Goal: Information Seeking & Learning: Learn about a topic

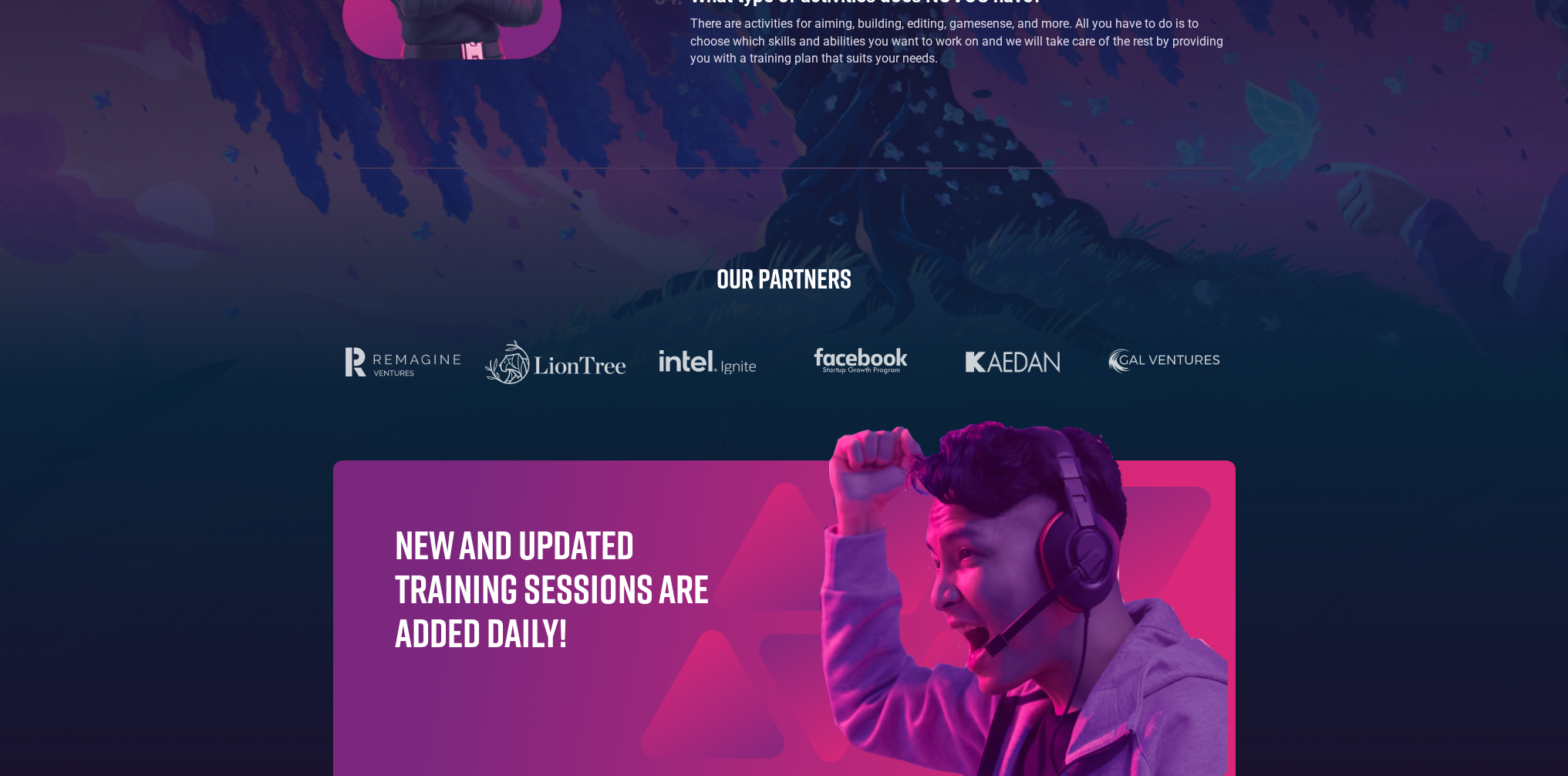
scroll to position [4647, 0]
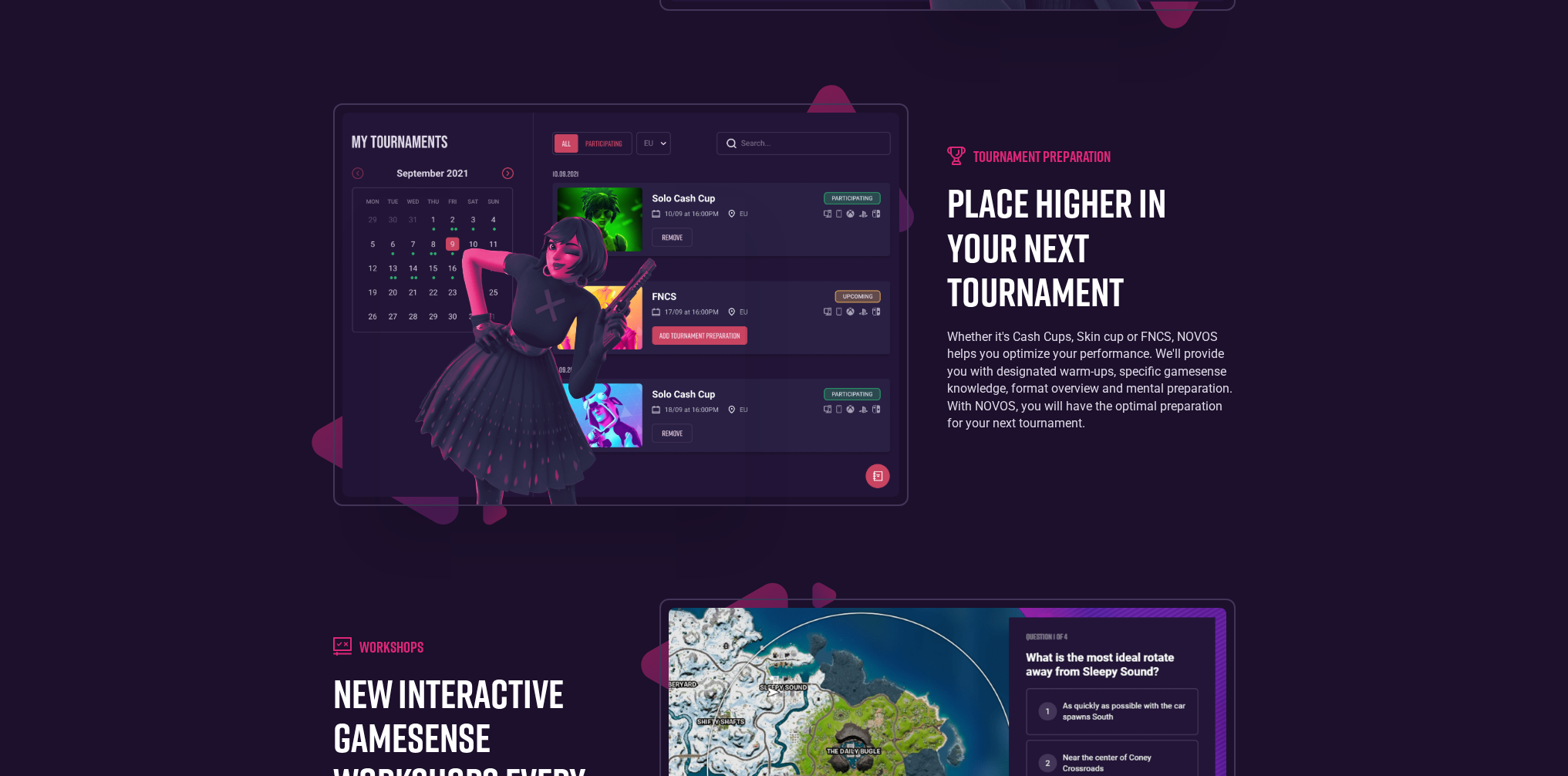
scroll to position [1776, 0]
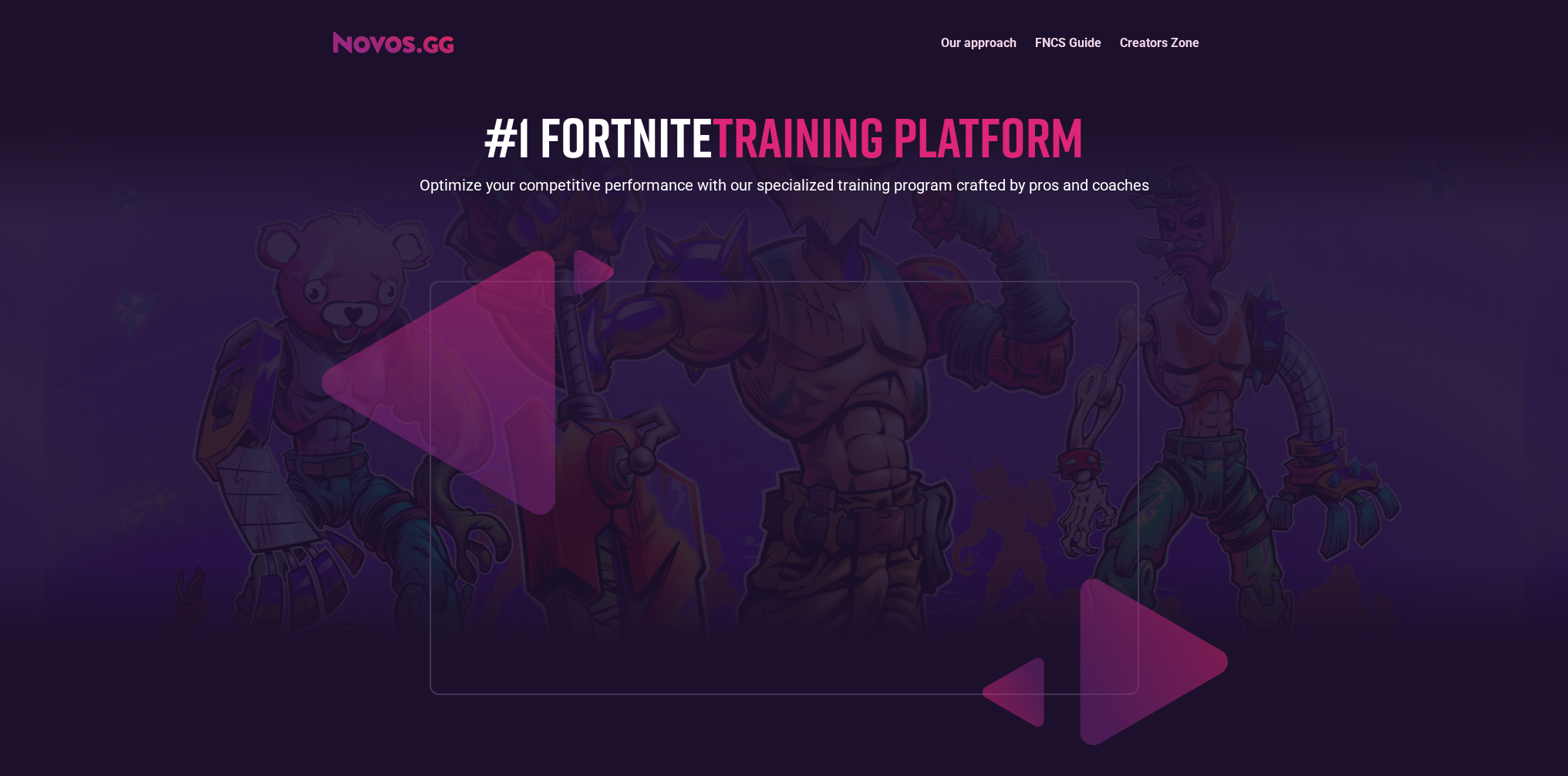
click at [1073, 55] on link "FNCS Guide" at bounding box center [1068, 43] width 85 height 33
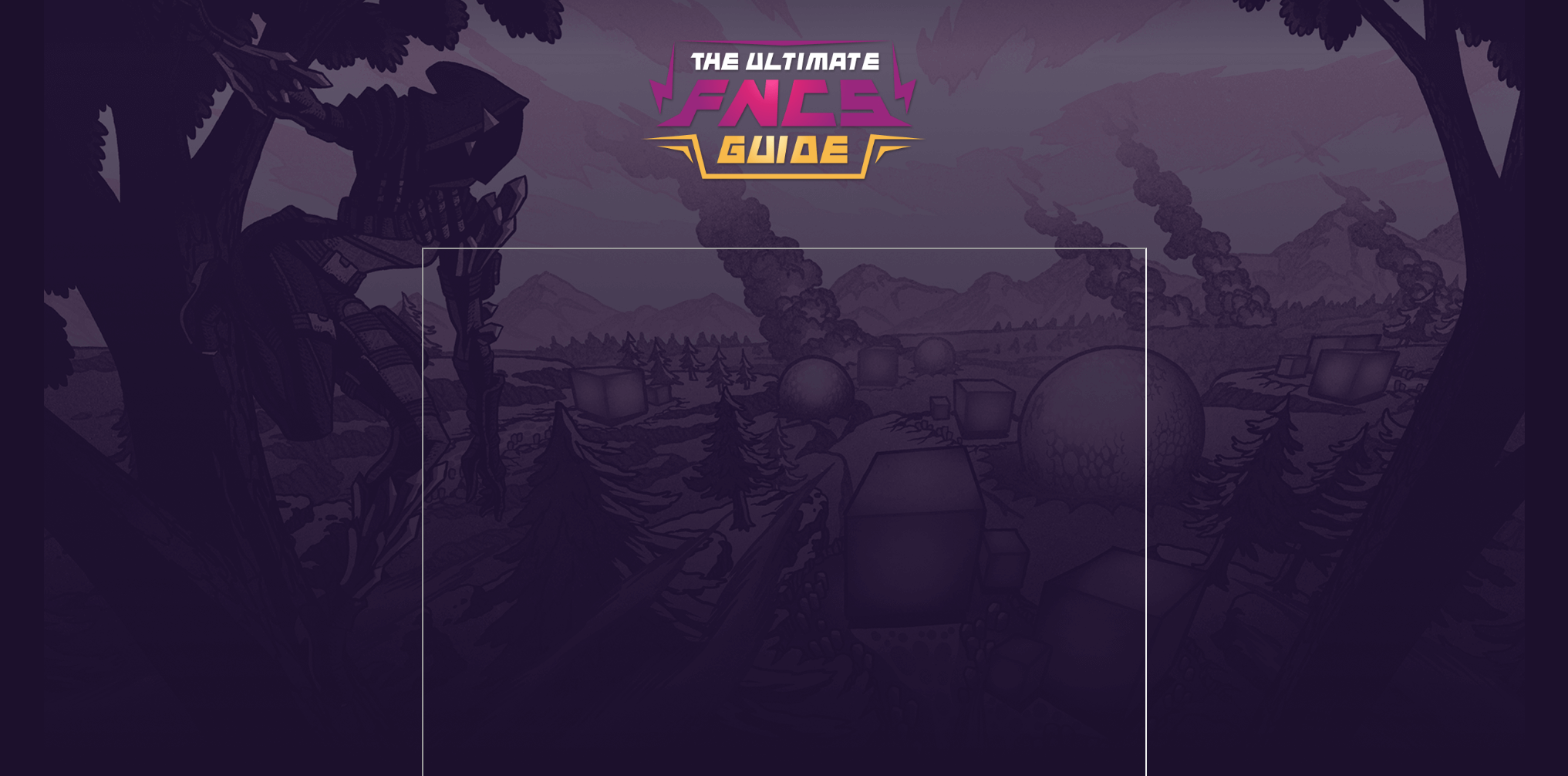
scroll to position [240, 0]
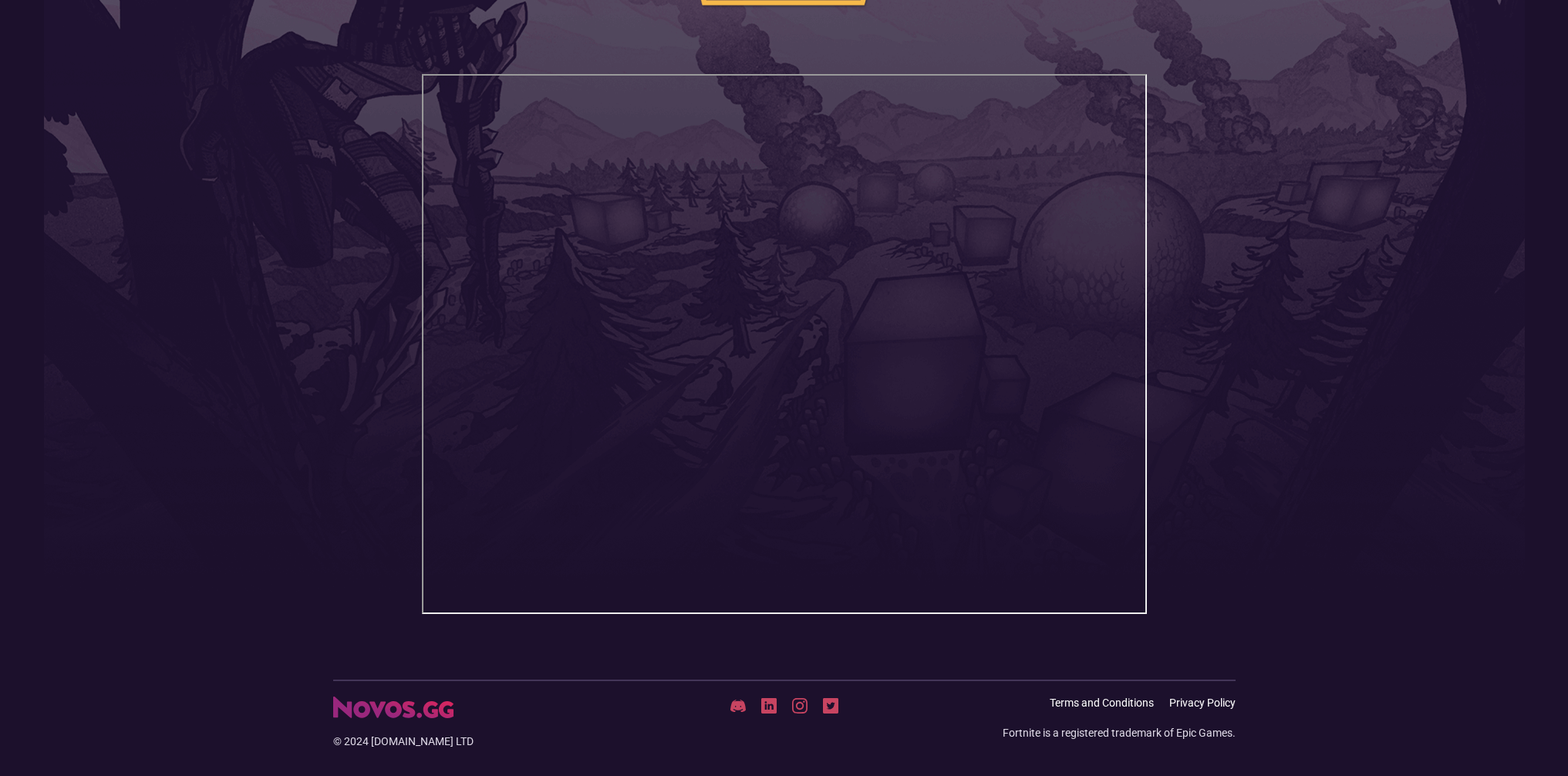
click at [1237, 269] on header "Our approach FNCS Guide Creators Zone" at bounding box center [784, 219] width 1568 height 920
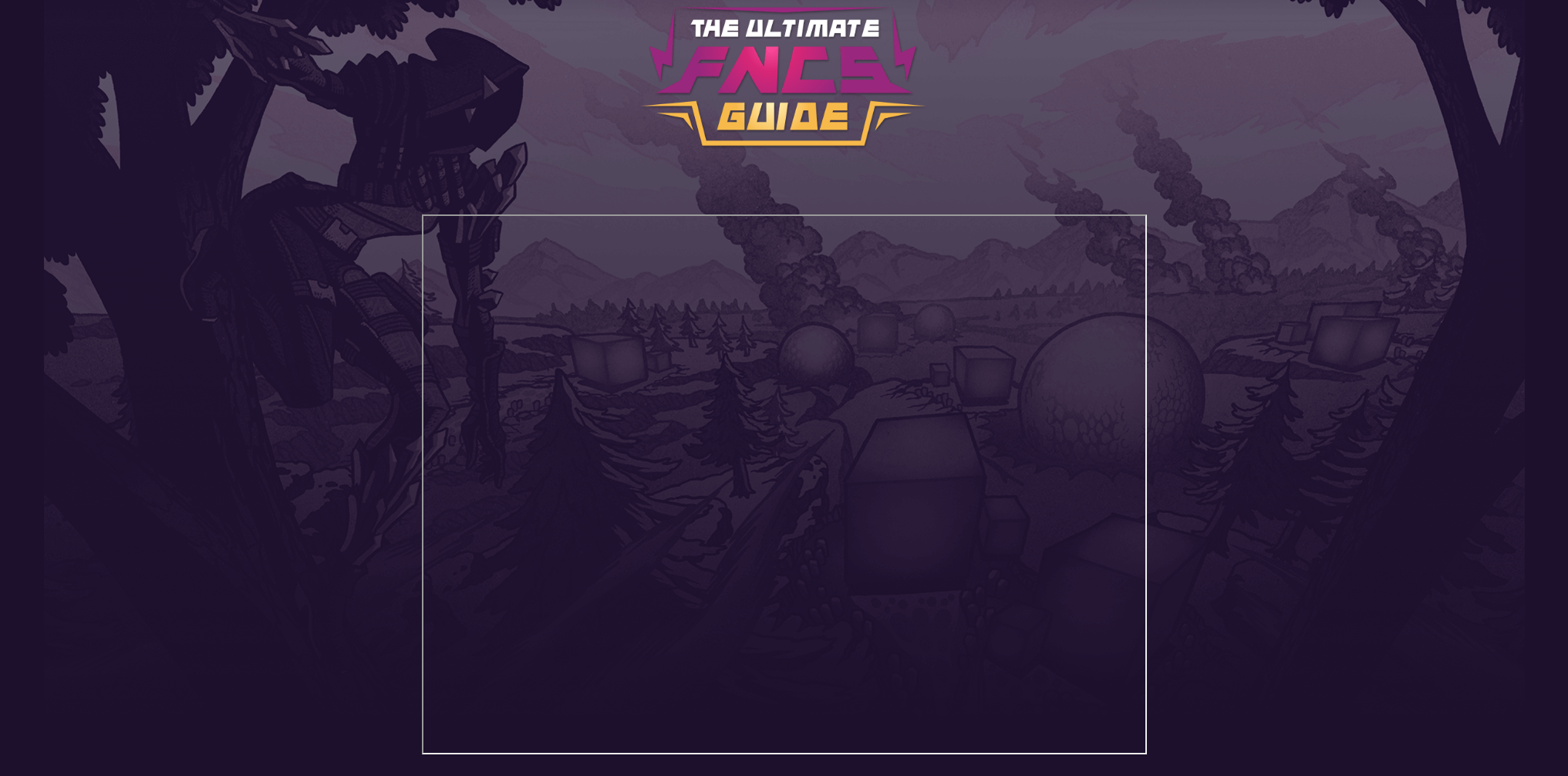
scroll to position [0, 0]
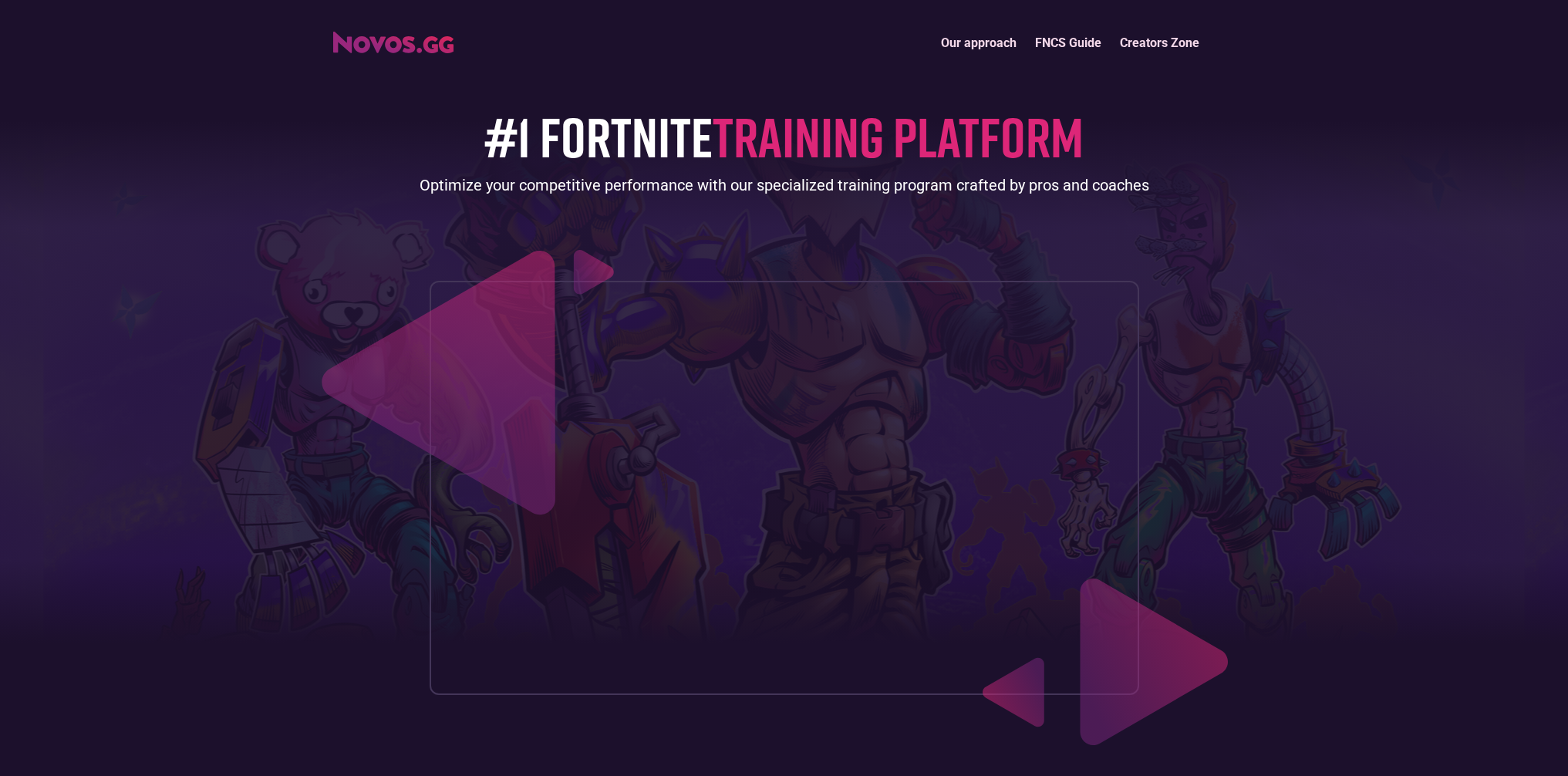
click at [982, 156] on span "TRAINING PLATFORM" at bounding box center [897, 136] width 371 height 67
click at [1145, 43] on link "Creators Zone" at bounding box center [1160, 43] width 98 height 33
click at [985, 34] on link "Our approach" at bounding box center [979, 43] width 94 height 33
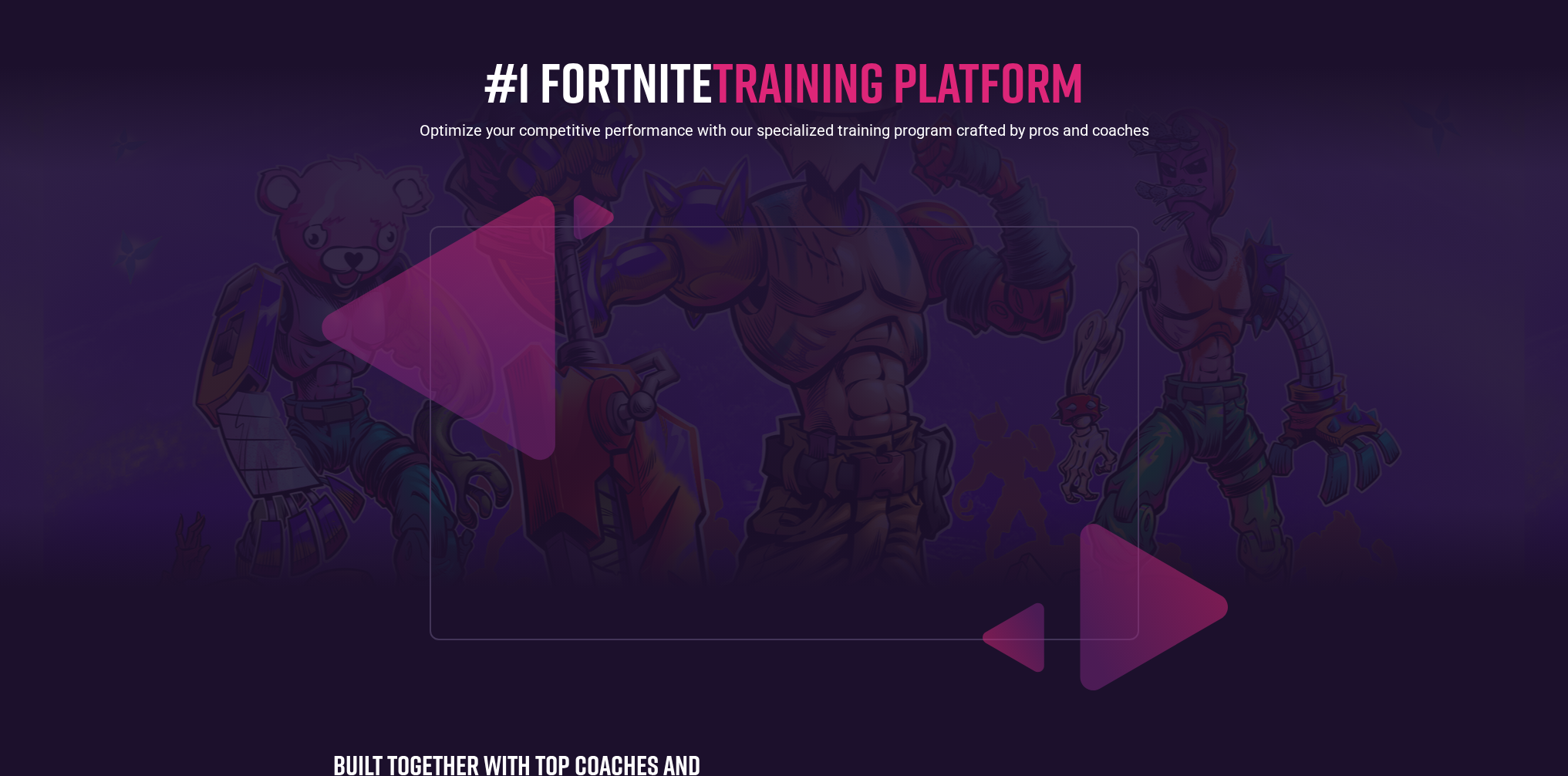
click at [985, 43] on header "Our approach FNCS Guide Creators Zone #1 FORTNITE TRAINING PLATFORM Optimize yo…" at bounding box center [784, 323] width 1568 height 757
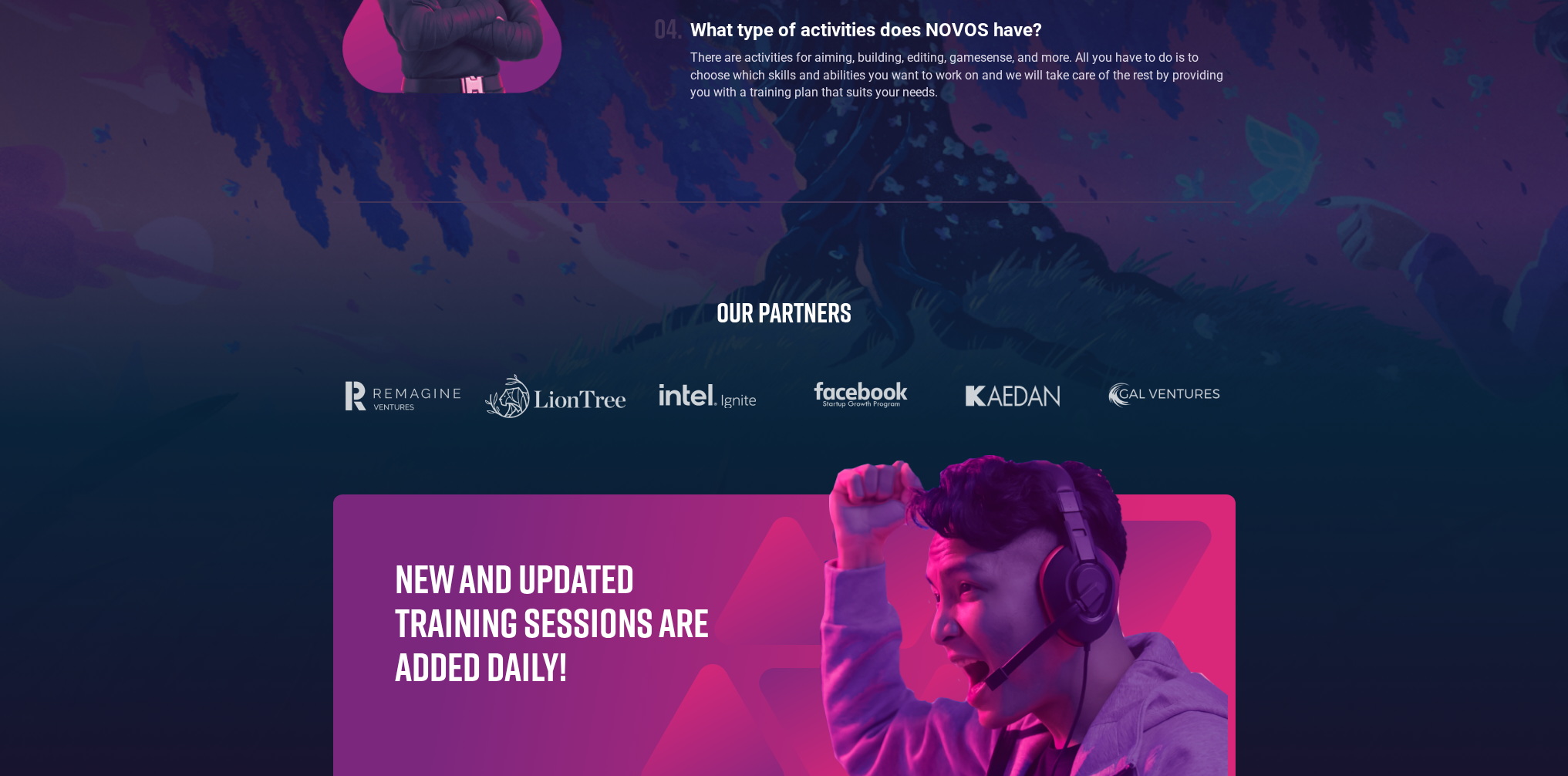
scroll to position [4822, 0]
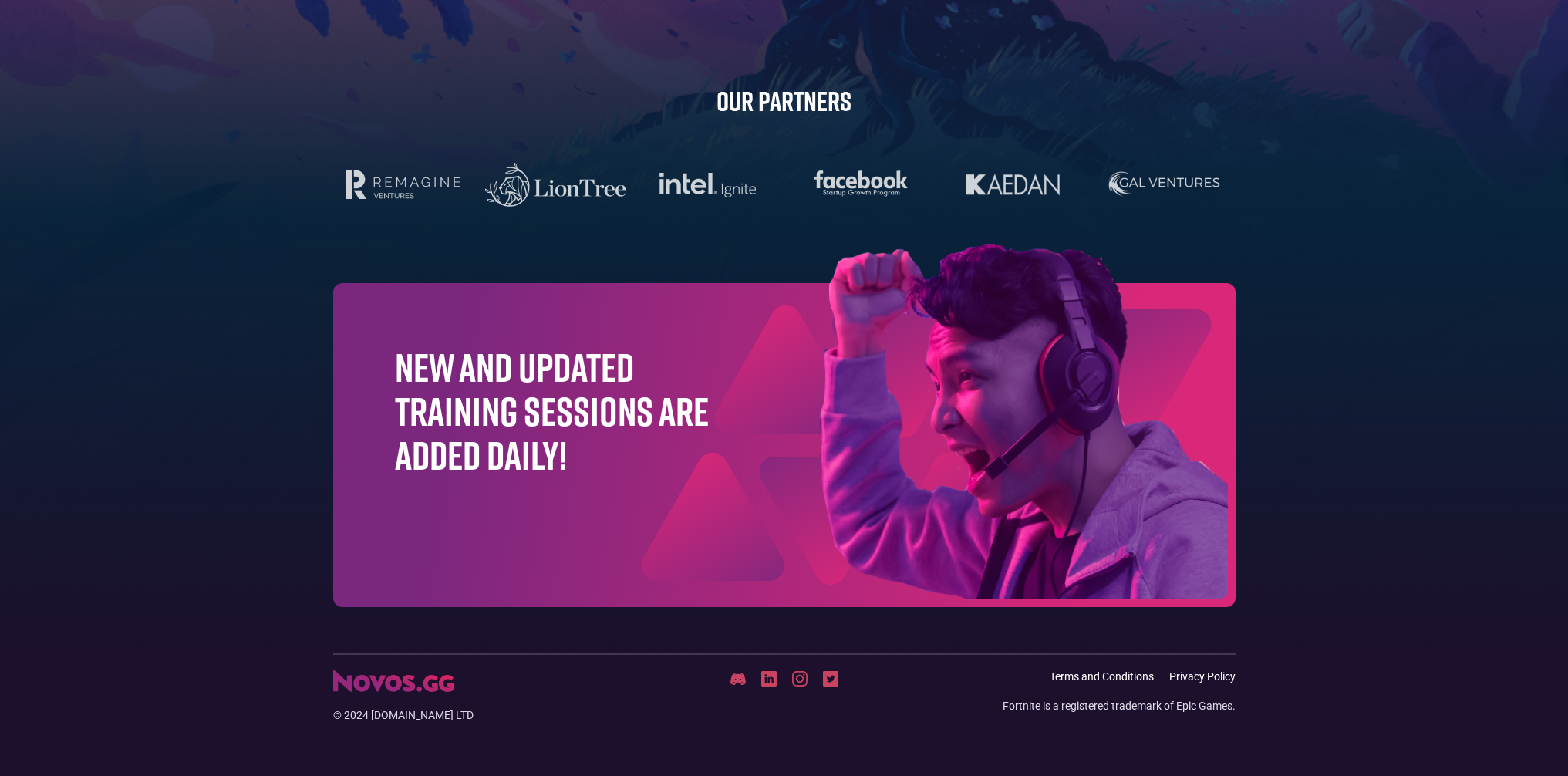
click at [1128, 435] on img at bounding box center [946, 424] width 579 height 362
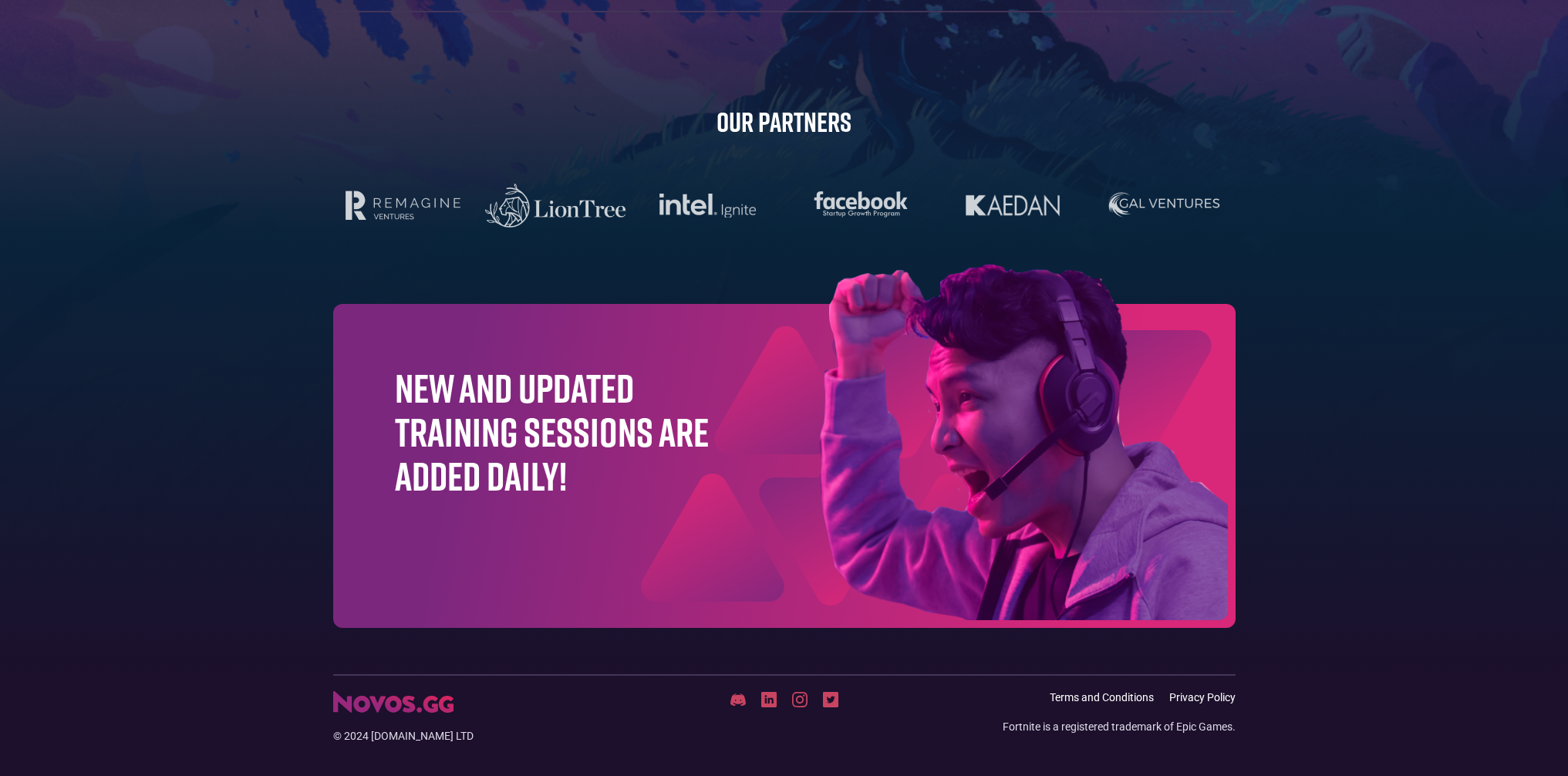
scroll to position [4790, 0]
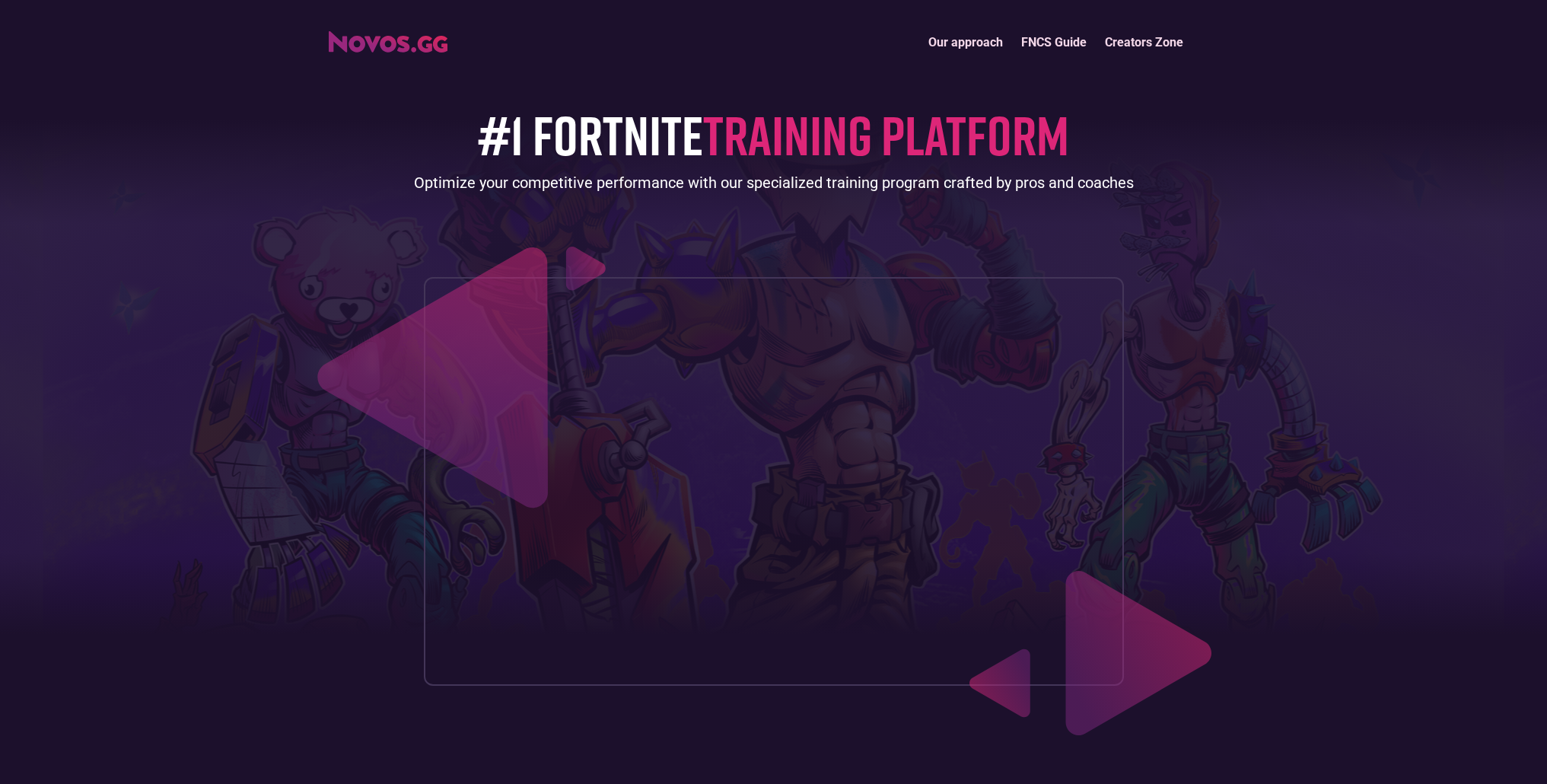
drag, startPoint x: 1459, startPoint y: 40, endPoint x: 1485, endPoint y: 31, distance: 27.5
click at [1471, 36] on div "Our approach FNCS Guide Creators Zone" at bounding box center [773, 42] width 1547 height 33
drag, startPoint x: 1489, startPoint y: 30, endPoint x: 1485, endPoint y: 43, distance: 13.6
click at [1491, 33] on div "Our approach FNCS Guide Creators Zone" at bounding box center [773, 42] width 1547 height 33
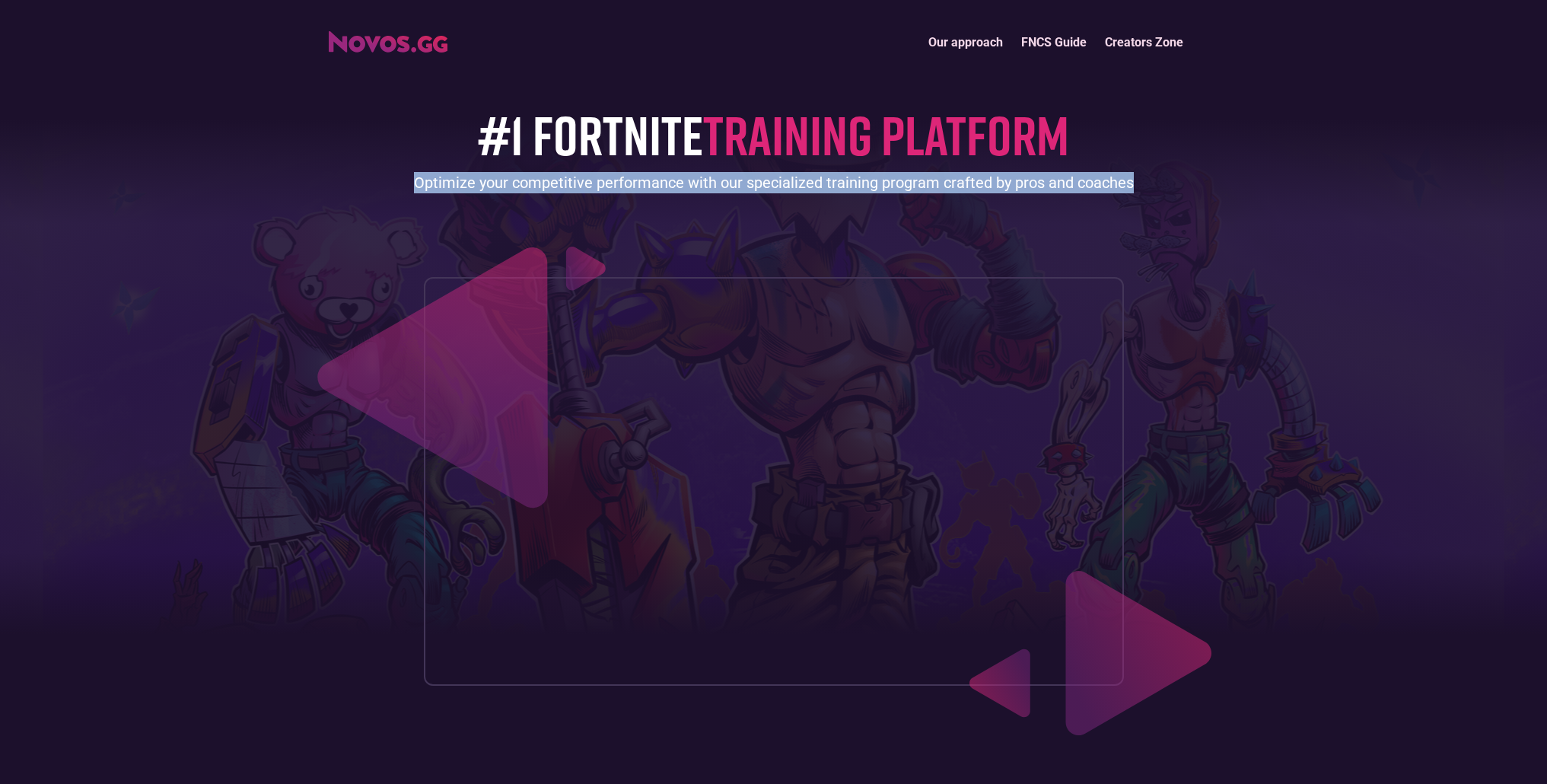
drag, startPoint x: 1457, startPoint y: 71, endPoint x: 1291, endPoint y: 222, distance: 224.4
click at [1351, 207] on header "Our approach FNCS Guide Creators Zone #1 FORTNITE TRAINING PLATFORM Optimize yo…" at bounding box center [773, 373] width 1547 height 747
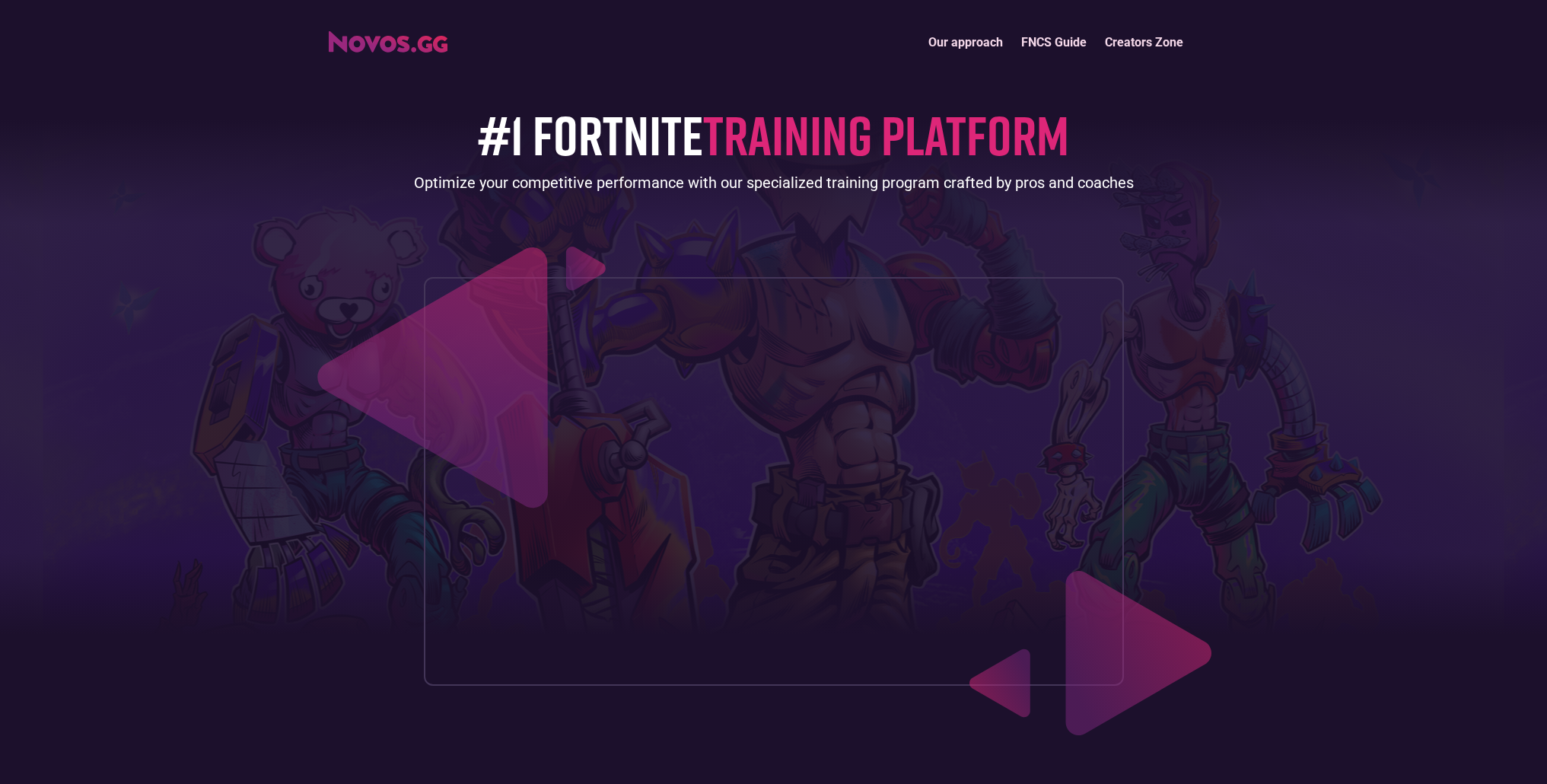
drag, startPoint x: 1457, startPoint y: 293, endPoint x: 1391, endPoint y: 274, distance: 68.7
click at [1457, 293] on header "Our approach FNCS Guide Creators Zone #1 FORTNITE TRAINING PLATFORM Optimize yo…" at bounding box center [773, 373] width 1547 height 747
